Goal: Task Accomplishment & Management: Manage account settings

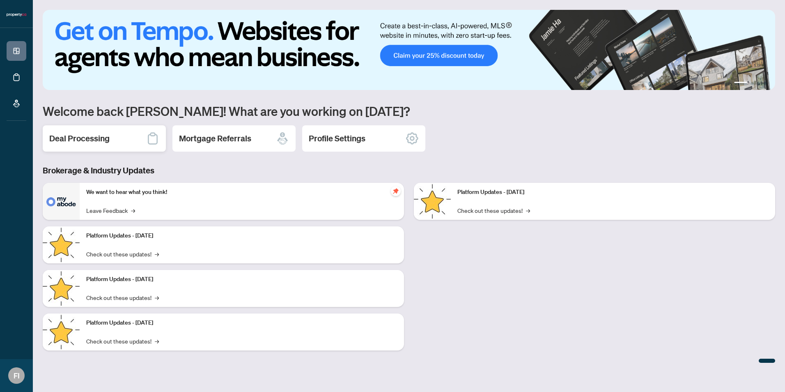
click at [105, 140] on h2 "Deal Processing" at bounding box center [79, 139] width 60 height 12
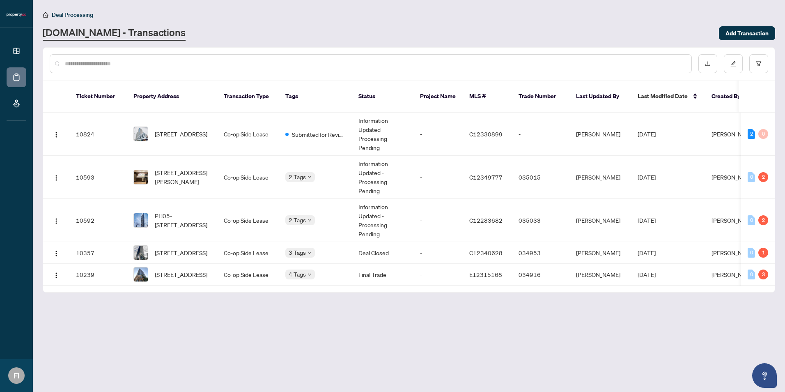
drag, startPoint x: 664, startPoint y: 285, endPoint x: 766, endPoint y: 285, distance: 101.9
click at [766, 285] on div "Ticket Number Property Address Transaction Type Tags Status Project Name MLS # …" at bounding box center [409, 187] width 732 height 212
click at [763, 172] on div "2" at bounding box center [764, 177] width 10 height 10
click at [722, 173] on td "[PERSON_NAME]" at bounding box center [734, 177] width 58 height 43
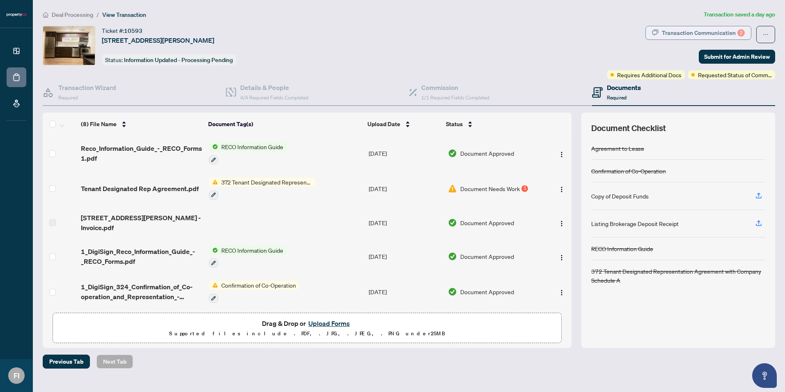
click at [711, 33] on div "Transaction Communication 2" at bounding box center [703, 32] width 83 height 13
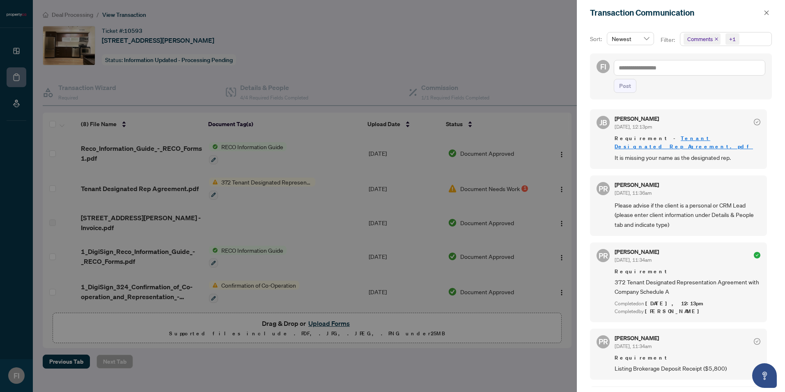
click at [363, 44] on div at bounding box center [392, 196] width 785 height 392
click at [705, 138] on link "Tenant Designated Rep Agreement.pdf" at bounding box center [684, 142] width 138 height 15
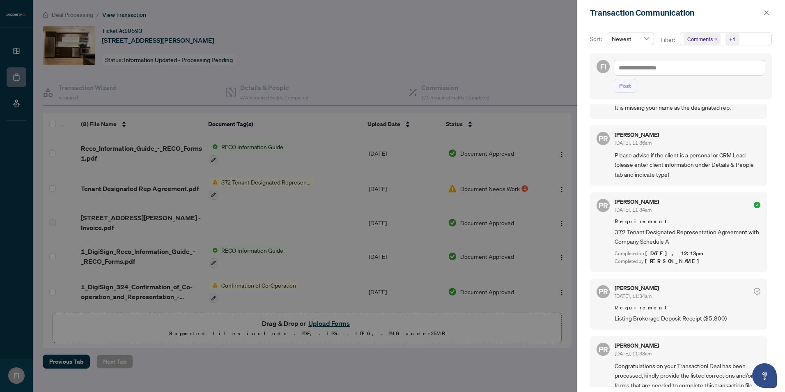
scroll to position [51, 0]
click at [766, 14] on icon "close" at bounding box center [767, 12] width 5 height 5
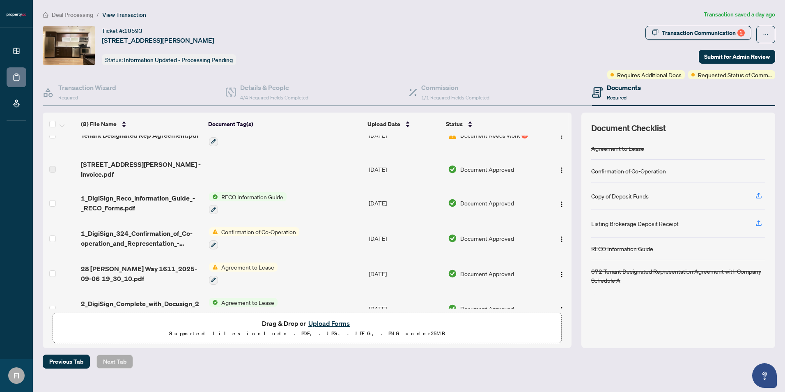
scroll to position [0, 0]
